Goal: Information Seeking & Learning: Learn about a topic

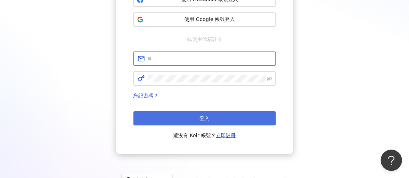
type input "**********"
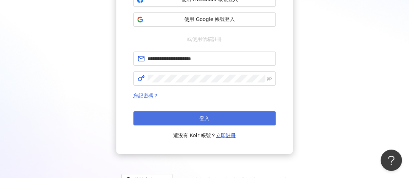
click at [221, 121] on button "登入" at bounding box center [204, 118] width 142 height 14
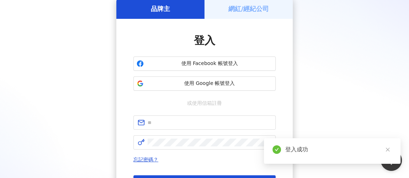
scroll to position [97, 0]
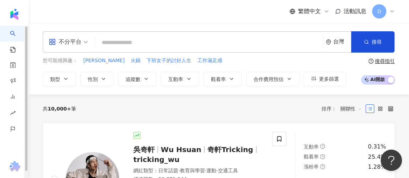
click at [129, 48] on input "search" at bounding box center [209, 43] width 222 height 14
paste input "**********"
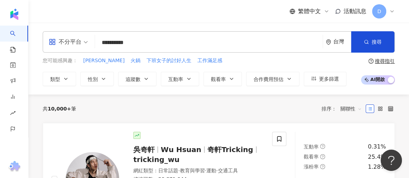
drag, startPoint x: 46, startPoint y: 37, endPoint x: 41, endPoint y: 36, distance: 5.0
click at [41, 36] on div "**********" at bounding box center [218, 58] width 381 height 55
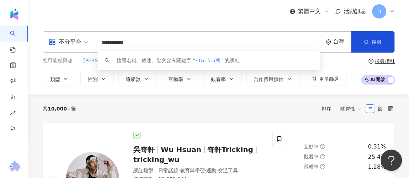
paste input "**********"
type input "**********"
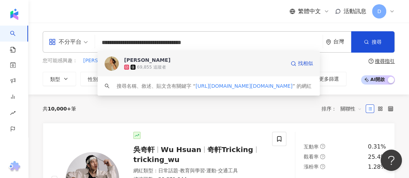
click at [159, 65] on div "69,855 追蹤者" at bounding box center [151, 67] width 29 height 6
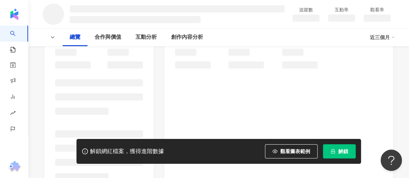
scroll to position [97, 0]
click at [339, 153] on span "解鎖" at bounding box center [343, 152] width 10 height 6
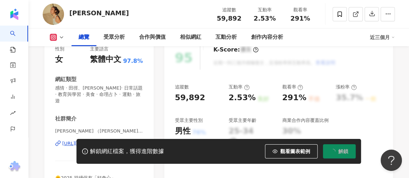
click at [213, 100] on div "59,892" at bounding box center [198, 97] width 47 height 11
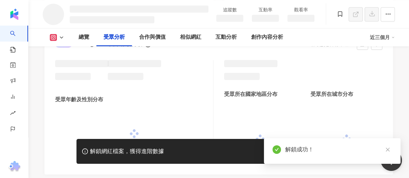
scroll to position [588, 0]
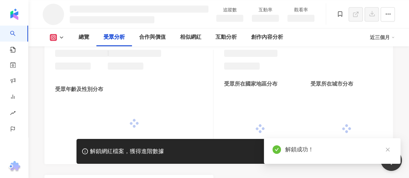
click at [388, 150] on icon "close" at bounding box center [388, 150] width 4 height 4
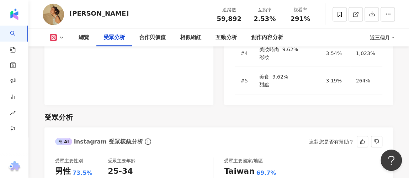
scroll to position [717, 0]
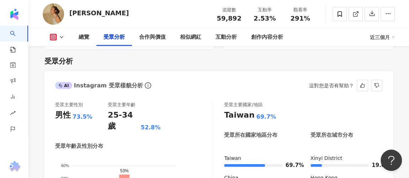
click at [55, 110] on div "男性" at bounding box center [63, 115] width 16 height 11
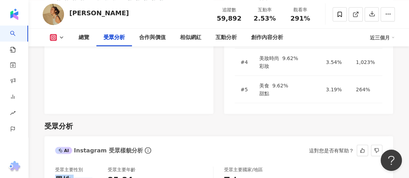
drag, startPoint x: 58, startPoint y: 92, endPoint x: 89, endPoint y: 92, distance: 31.3
click at [89, 175] on div "男性 73.5%" at bounding box center [81, 180] width 53 height 11
copy div "男性 73.5%"
drag, startPoint x: 108, startPoint y: 94, endPoint x: 158, endPoint y: 94, distance: 49.8
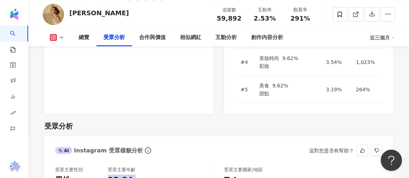
copy div "25-34 歲 52.8%"
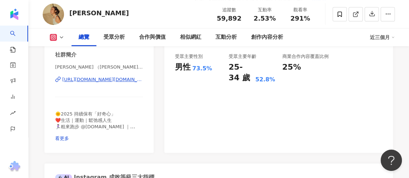
scroll to position [103, 0]
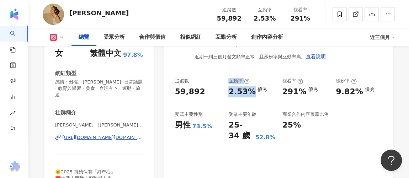
drag, startPoint x: 227, startPoint y: 80, endPoint x: 253, endPoint y: 91, distance: 27.9
click at [253, 91] on div "追蹤數 59,892 互動率 2.53% 優秀 觀看率 291% 優秀 漲粉率 9.82% 優秀 受眾主要性別 男性 73.5% 受眾主要年齡 25-34 歲…" at bounding box center [278, 110] width 207 height 64
copy div "互動率 2.53%"
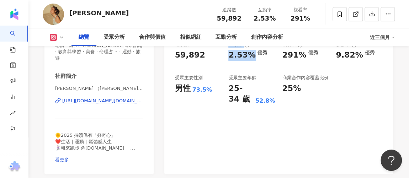
scroll to position [167, 0]
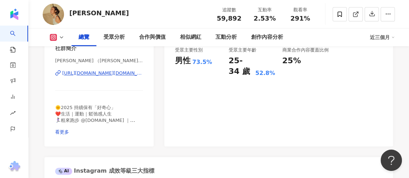
click at [100, 70] on div "https://www.instagram.com/emily.h.nov/" at bounding box center [102, 73] width 81 height 6
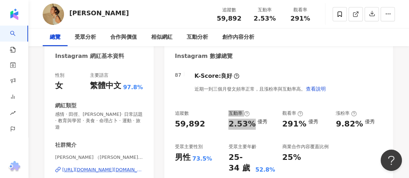
scroll to position [0, 0]
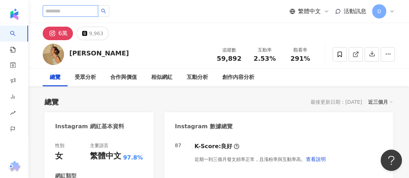
click at [79, 10] on input "search" at bounding box center [70, 10] width 55 height 11
paste input "**********"
type input "**********"
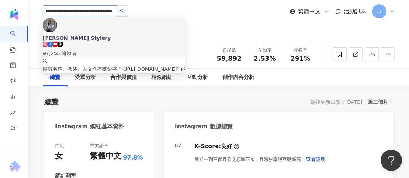
click at [118, 49] on div "97,255 追蹤者" at bounding box center [114, 53] width 142 height 8
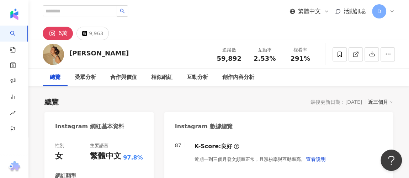
scroll to position [0, 0]
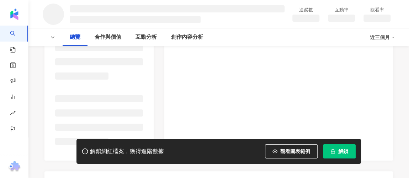
click at [331, 148] on button "解鎖" at bounding box center [339, 151] width 33 height 14
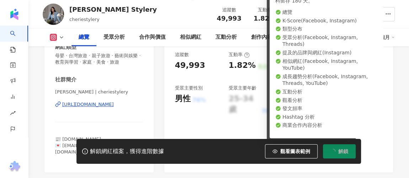
click at [174, 99] on div "95 K-Score : 優良 近期一到三個月積極發文，且漲粉率與互動率高。 查看說明 追蹤數 49,993 互動率 1.82% 良好 觀看率 19% 不佳 …" at bounding box center [278, 89] width 229 height 166
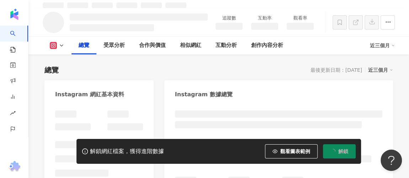
scroll to position [137, 0]
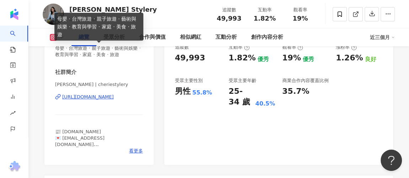
scroll to position [104, 0]
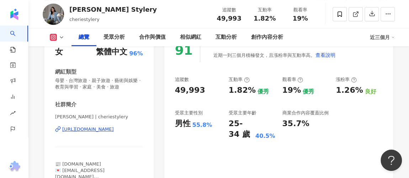
drag, startPoint x: 124, startPoint y: 130, endPoint x: 130, endPoint y: 128, distance: 6.9
click at [114, 130] on div "[URL][DOMAIN_NAME]" at bounding box center [88, 129] width 52 height 6
drag, startPoint x: 174, startPoint y: 122, endPoint x: 211, endPoint y: 127, distance: 37.0
click at [211, 127] on div "91 K-Score : 優良 近期一到三個月積極發文，且漲粉率與互動率高。 查看說明 追蹤數 49,993 互動率 1.82% 優秀 觀看率 19% 優秀 …" at bounding box center [278, 114] width 229 height 166
copy div "男性 55.8%"
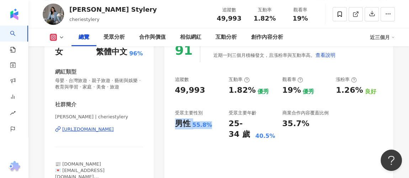
click at [225, 115] on div "追蹤數 49,993 互動率 1.82% 優秀 觀看率 19% 優秀 漲粉率 1.26% 良好 受眾主要性別 男性 55.8% 受眾主要年齡 25-34 歲 …" at bounding box center [278, 108] width 207 height 64
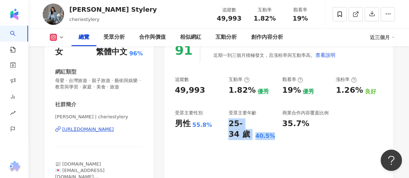
drag, startPoint x: 227, startPoint y: 124, endPoint x: 275, endPoint y: 137, distance: 49.0
click at [275, 137] on div "追蹤數 49,993 互動率 1.82% 優秀 觀看率 19% 優秀 漲粉率 1.26% 良好 受眾主要性別 男性 55.8% 受眾主要年齡 25-34 歲 …" at bounding box center [278, 108] width 207 height 64
copy div "25-34 歲 40.5%"
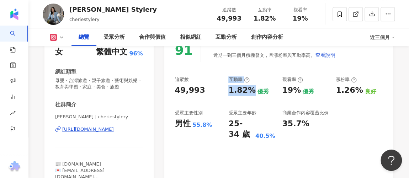
drag, startPoint x: 232, startPoint y: 83, endPoint x: 253, endPoint y: 91, distance: 22.1
click at [253, 91] on div "追蹤數 49,993 互動率 1.82% 優秀 觀看率 19% 優秀 漲粉率 1.26% 良好 受眾主要性別 男性 55.8% 受眾主要年齡 25-34 歲 …" at bounding box center [278, 108] width 207 height 64
copy div "互動率 1.82%"
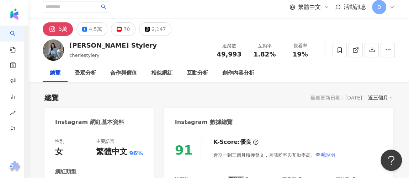
scroll to position [0, 0]
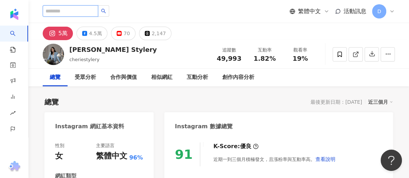
click at [82, 13] on input "search" at bounding box center [70, 10] width 55 height 11
paste input "**********"
type input "**********"
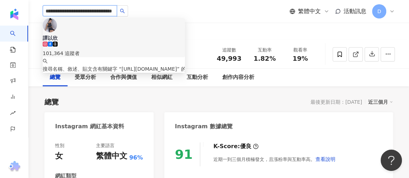
click at [95, 49] on div "101,364 追蹤者" at bounding box center [114, 53] width 142 height 8
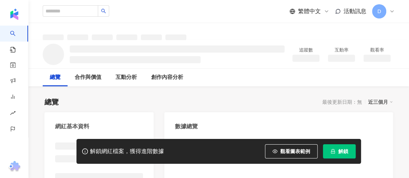
click at [339, 154] on span "解鎖" at bounding box center [343, 152] width 10 height 6
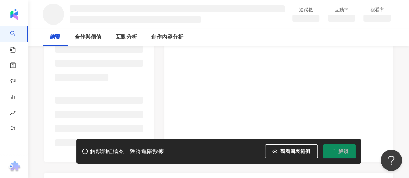
scroll to position [129, 0]
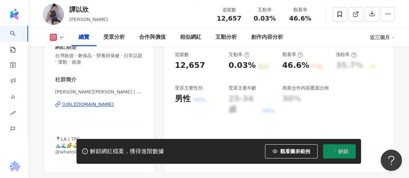
click at [175, 99] on div "男性" at bounding box center [183, 99] width 16 height 11
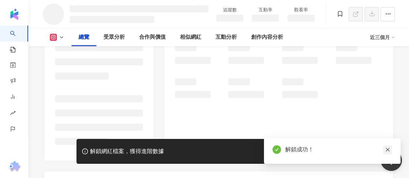
click at [390, 148] on link at bounding box center [387, 150] width 9 height 9
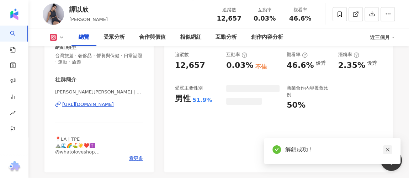
click at [386, 150] on icon "close" at bounding box center [387, 149] width 5 height 5
click at [179, 90] on div "受眾主要性別" at bounding box center [189, 88] width 28 height 6
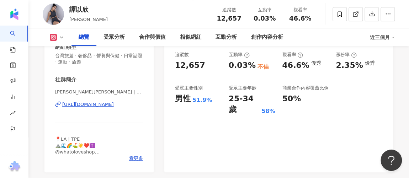
click at [178, 97] on div "男性" at bounding box center [183, 99] width 16 height 11
drag, startPoint x: 174, startPoint y: 100, endPoint x: 210, endPoint y: 101, distance: 35.6
click at [210, 101] on div "85 K-Score : 良好 近期一到三個月發文頻率正常，且漲粉率與互動率高。 查看說明 追蹤數 12,657 互動率 0.03% 不佳 觀看率 46.6%…" at bounding box center [278, 89] width 229 height 166
copy div "男性 51.9%"
click at [259, 110] on div "85 K-Score : 良好 近期一到三個月發文頻率正常，且漲粉率與互動率高。 查看說明 追蹤數 12,657 互動率 0.03% 不佳 觀看率 46.6%…" at bounding box center [278, 89] width 229 height 166
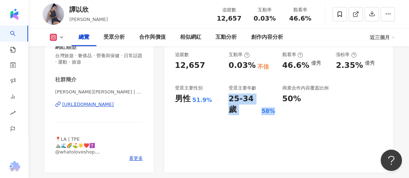
drag, startPoint x: 230, startPoint y: 100, endPoint x: 275, endPoint y: 101, distance: 45.2
click at [275, 101] on div "追蹤數 12,657 互動率 0.03% 不佳 觀看率 46.6% 優秀 漲粉率 2.35% 優秀 受眾主要性別 男性 51.9% 受眾主要年齡 25-34 …" at bounding box center [278, 84] width 207 height 64
copy div "25-34 歲 58%"
drag, startPoint x: 292, startPoint y: 115, endPoint x: 254, endPoint y: 100, distance: 41.4
click at [292, 115] on div "85 K-Score : 良好 近期一到三個月發文頻率正常，且漲粉率與互動率高。 查看說明 追蹤數 12,657 互動率 0.03% 不佳 觀看率 46.6%…" at bounding box center [278, 89] width 229 height 166
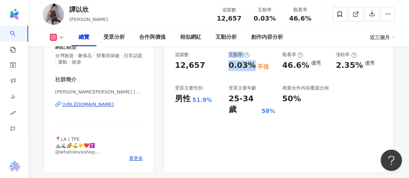
drag, startPoint x: 226, startPoint y: 55, endPoint x: 251, endPoint y: 64, distance: 26.6
click at [251, 64] on div "追蹤數 12,657 互動率 0.03% 不佳 觀看率 46.6% 優秀 漲粉率 2.35% 優秀 受眾主要性別 男性 51.9% 受眾主要年齡 25-34 …" at bounding box center [278, 84] width 207 height 64
copy div "互動率 0.03%"
